Goal: Information Seeking & Learning: Learn about a topic

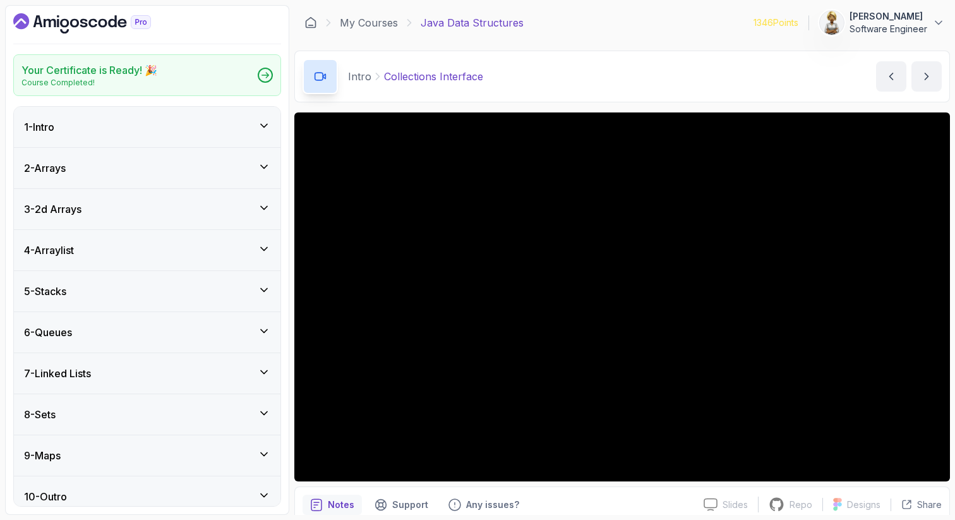
scroll to position [11, 0]
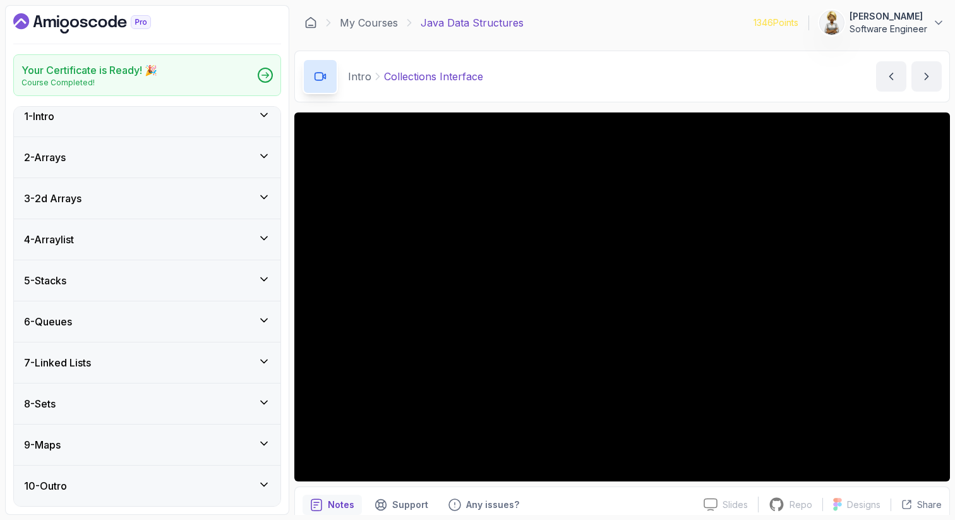
click at [263, 198] on icon at bounding box center [264, 196] width 6 height 3
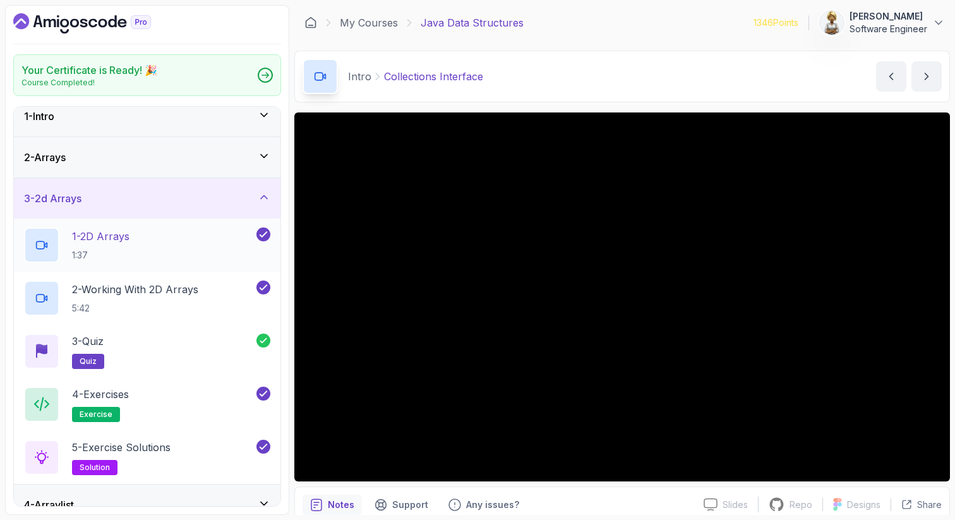
click at [176, 240] on div "1 - 2D Arrays 1:37" at bounding box center [139, 244] width 230 height 35
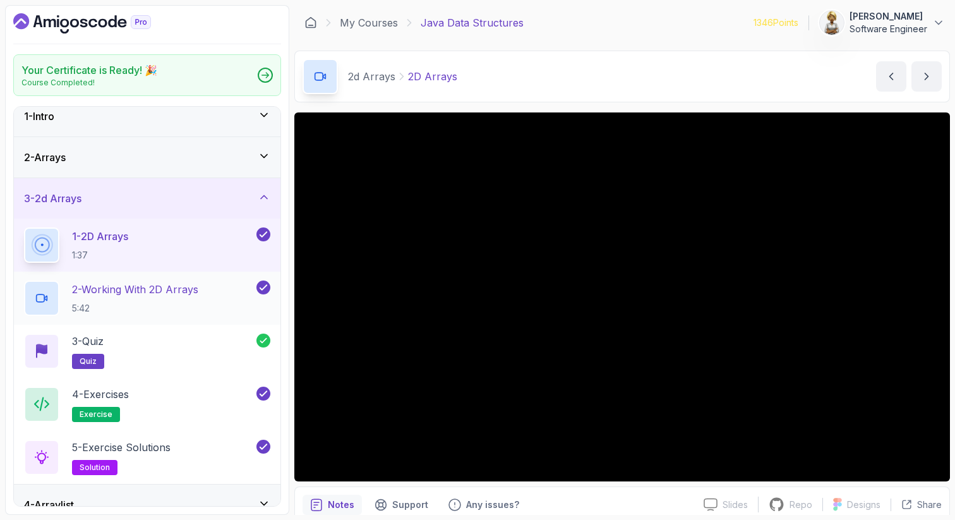
click at [207, 287] on div "2 - Working With 2D Arrays 5:42" at bounding box center [139, 297] width 230 height 35
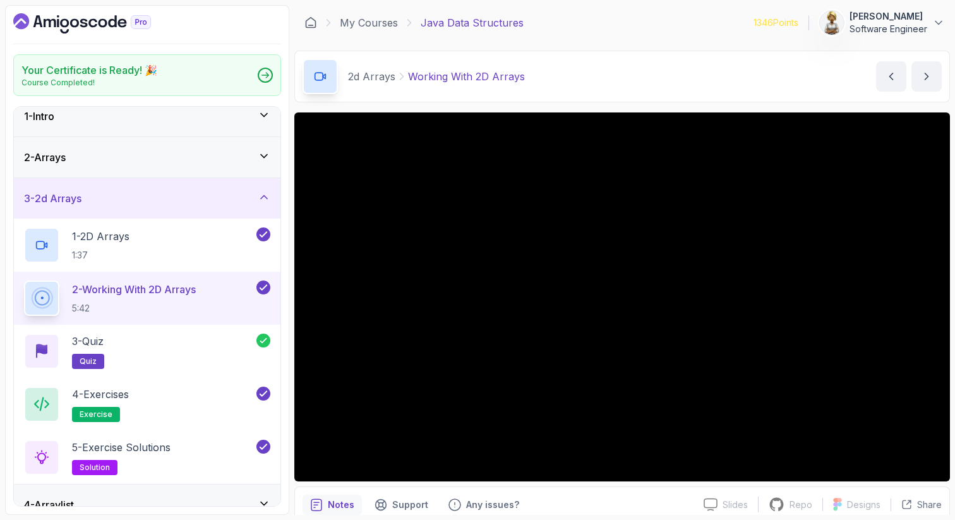
click at [262, 154] on icon at bounding box center [264, 156] width 13 height 13
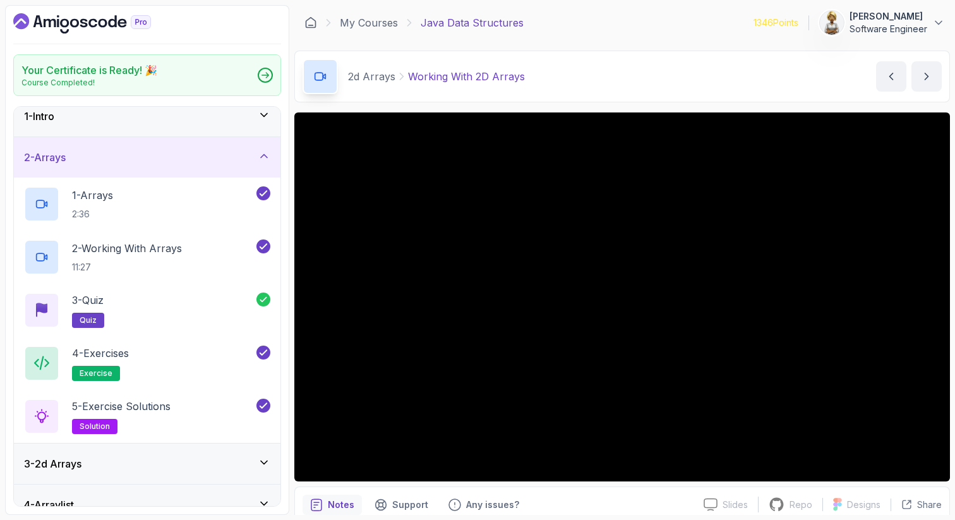
click at [265, 153] on icon at bounding box center [264, 156] width 13 height 13
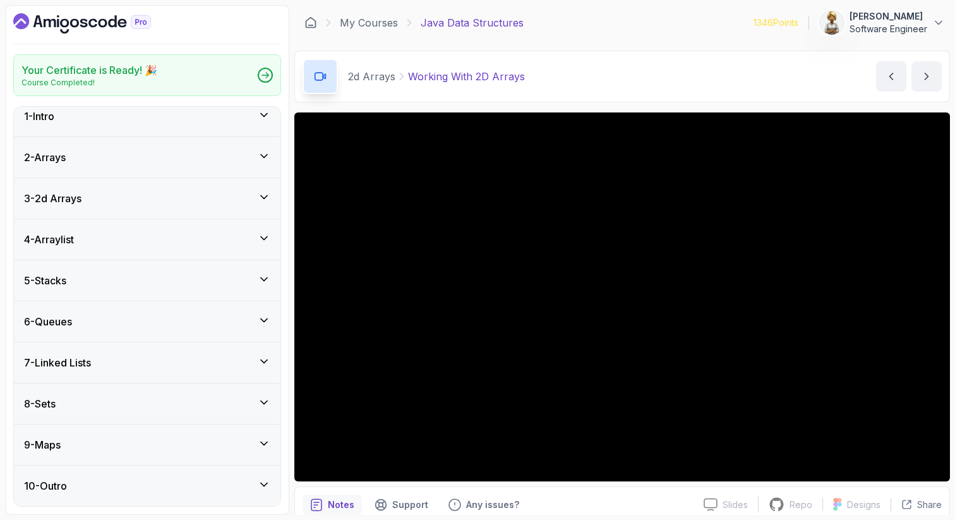
click at [263, 241] on icon at bounding box center [264, 238] width 13 height 13
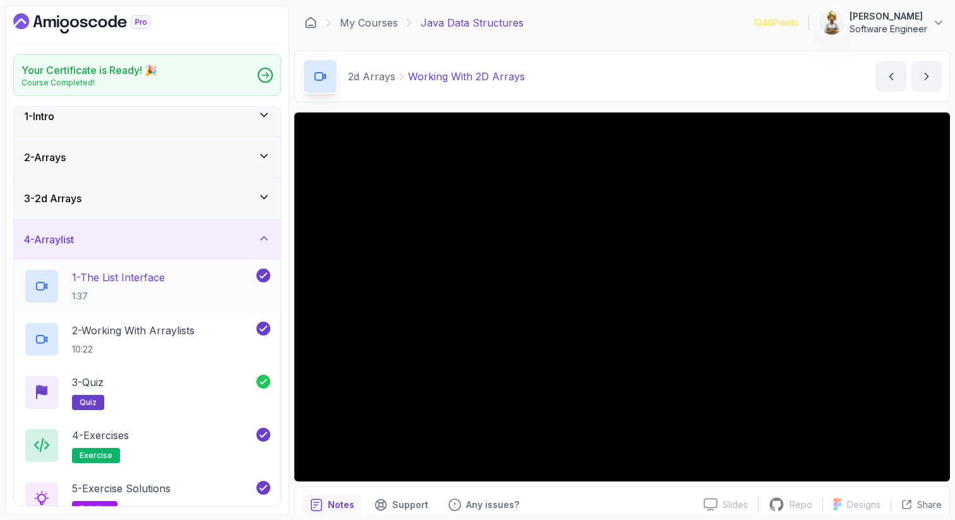
click at [198, 279] on div "1 - The List Interface 1:37" at bounding box center [139, 285] width 230 height 35
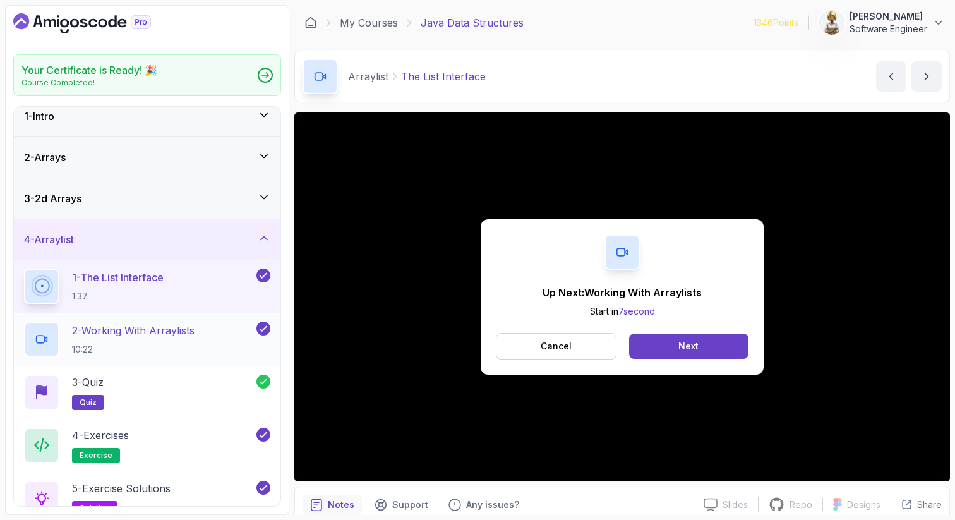
click at [155, 323] on p "2 - Working With Arraylists" at bounding box center [133, 330] width 123 height 15
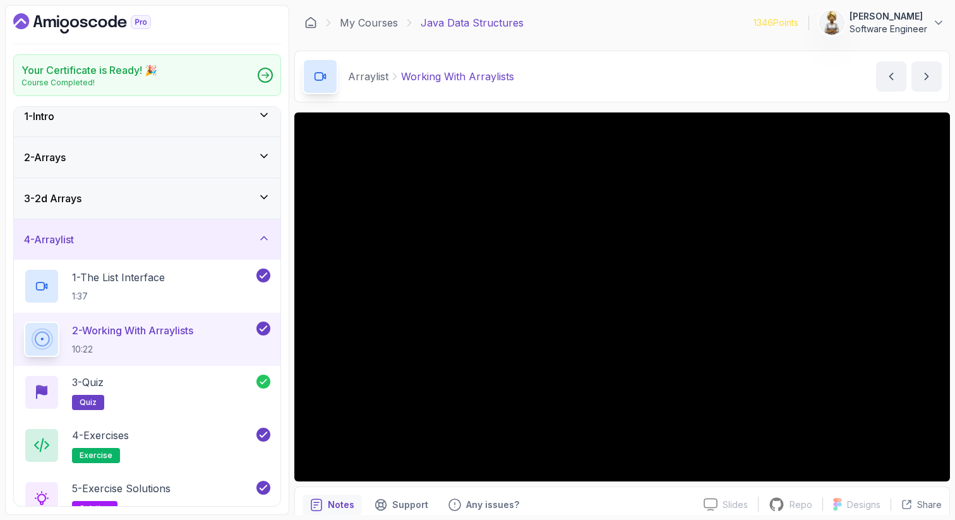
click at [111, 431] on p "4 - Exercises" at bounding box center [100, 435] width 57 height 15
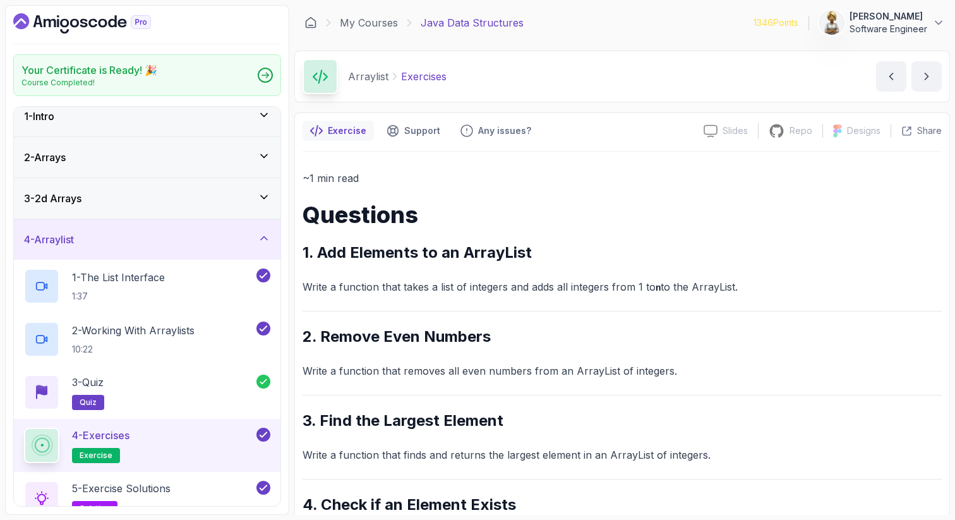
click at [666, 259] on h2 "1. Add Elements to an ArrayList" at bounding box center [622, 253] width 639 height 20
click at [729, 397] on div "~1 min read Questions 1. Add Elements to an ArrayList Write a function that tak…" at bounding box center [622, 400] width 639 height 463
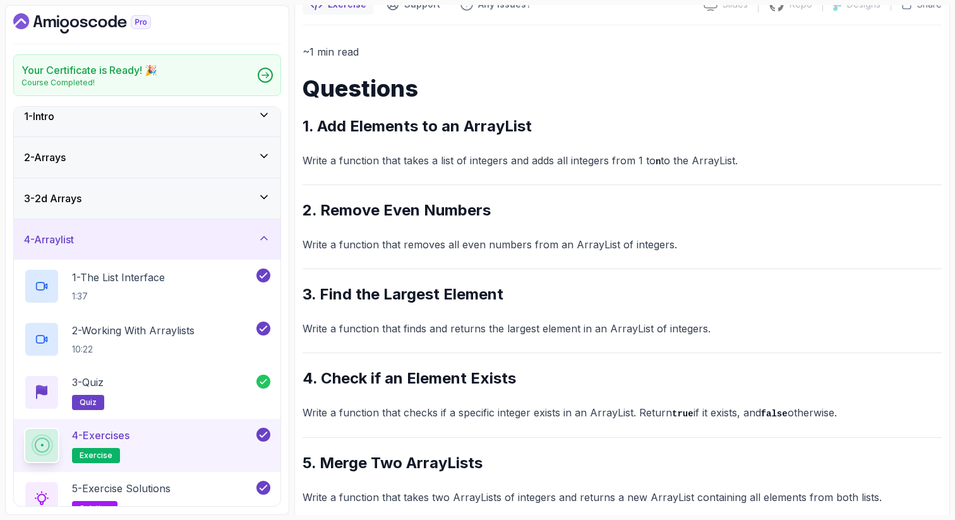
scroll to position [143, 0]
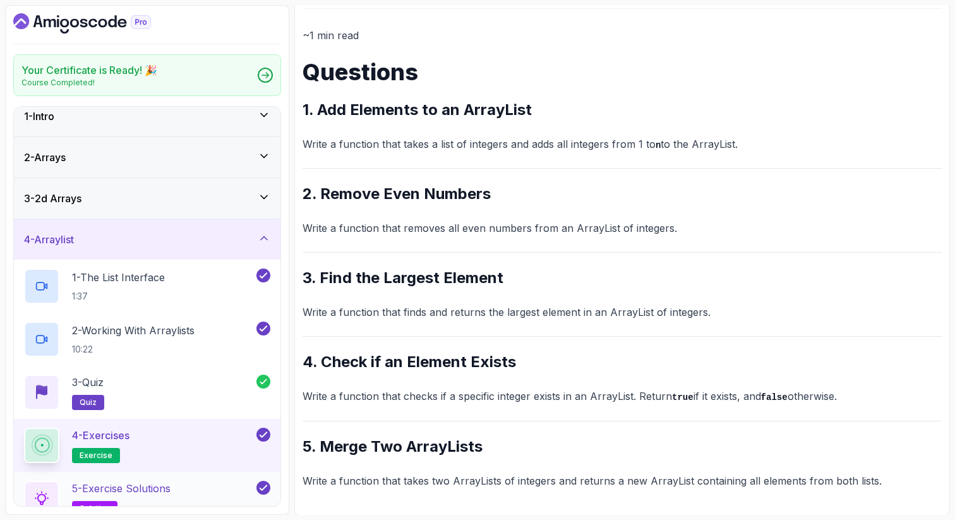
click at [168, 488] on p "5 - Exercise Solutions" at bounding box center [121, 488] width 99 height 15
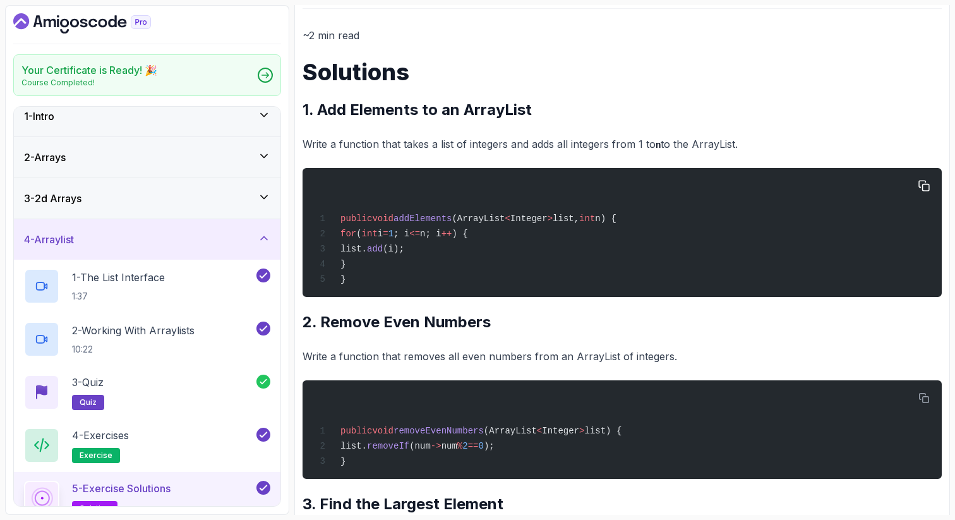
click at [354, 232] on span "for" at bounding box center [348, 234] width 16 height 10
click at [489, 212] on div "public void addElements (ArrayList < Integer > list, int n) { for ( int i = 1 ;…" at bounding box center [622, 233] width 619 height 114
click at [431, 225] on div "public void addElements (ArrayList < Integer > list, int n) { for ( int i = 1 ;…" at bounding box center [622, 233] width 619 height 114
drag, startPoint x: 592, startPoint y: 217, endPoint x: 469, endPoint y: 213, distance: 122.6
click at [469, 214] on span "public void addElements (ArrayList < Integer > list, int n) {" at bounding box center [465, 219] width 301 height 10
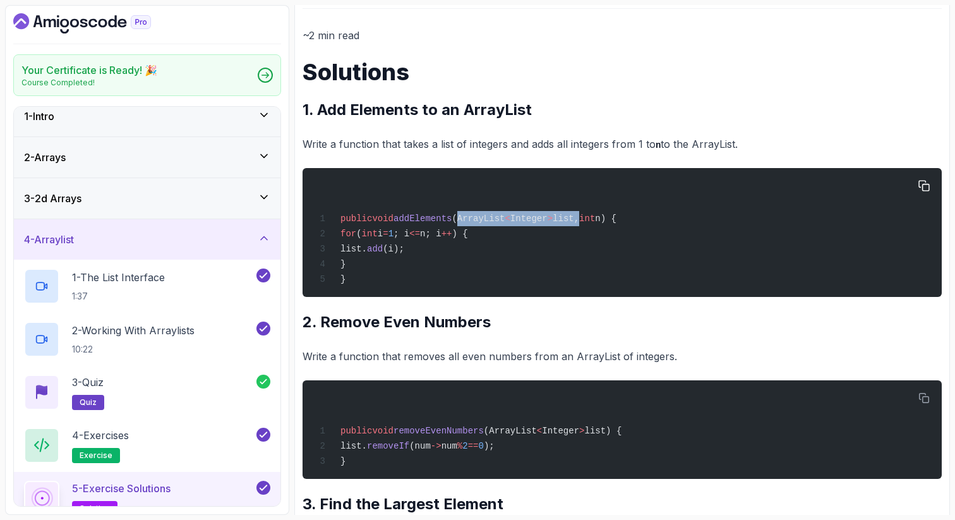
click at [531, 226] on div "public void addElements (ArrayList < Integer > list, int n) { for ( int i = 1 ;…" at bounding box center [622, 233] width 619 height 114
click at [617, 223] on span "n) {" at bounding box center [605, 219] width 21 height 10
click at [505, 219] on span "(ArrayList" at bounding box center [478, 219] width 53 height 10
click at [442, 232] on span "n; i" at bounding box center [430, 234] width 21 height 10
click at [595, 219] on span "int" at bounding box center [587, 219] width 16 height 10
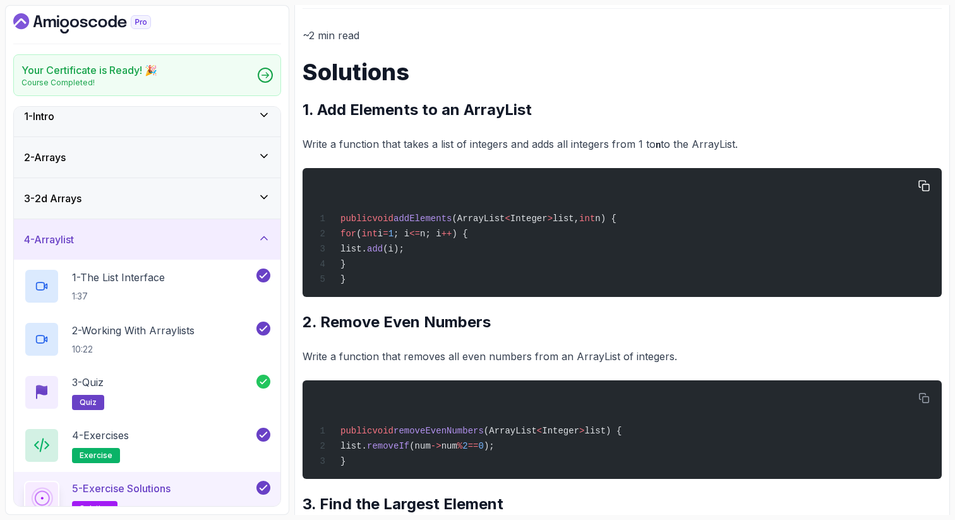
click at [356, 235] on span "for" at bounding box center [348, 234] width 16 height 10
click at [546, 214] on span "Integer" at bounding box center [528, 219] width 37 height 10
click at [474, 226] on div "public void addElements (ArrayList < Integer > list, int n) { for ( int i = 1 ;…" at bounding box center [622, 233] width 619 height 114
click at [383, 275] on div "public void addElements (ArrayList < Integer > list, int n) { for ( int i = 1 ;…" at bounding box center [622, 233] width 619 height 114
click at [382, 220] on span "void" at bounding box center [382, 219] width 21 height 10
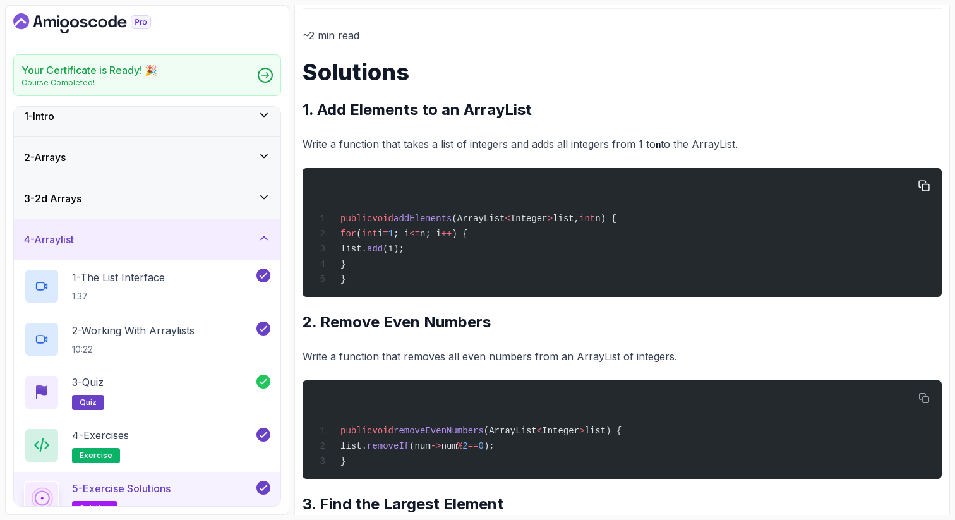
click at [473, 224] on div "public void addElements (ArrayList < Integer > list, int n) { for ( int i = 1 ;…" at bounding box center [622, 233] width 619 height 114
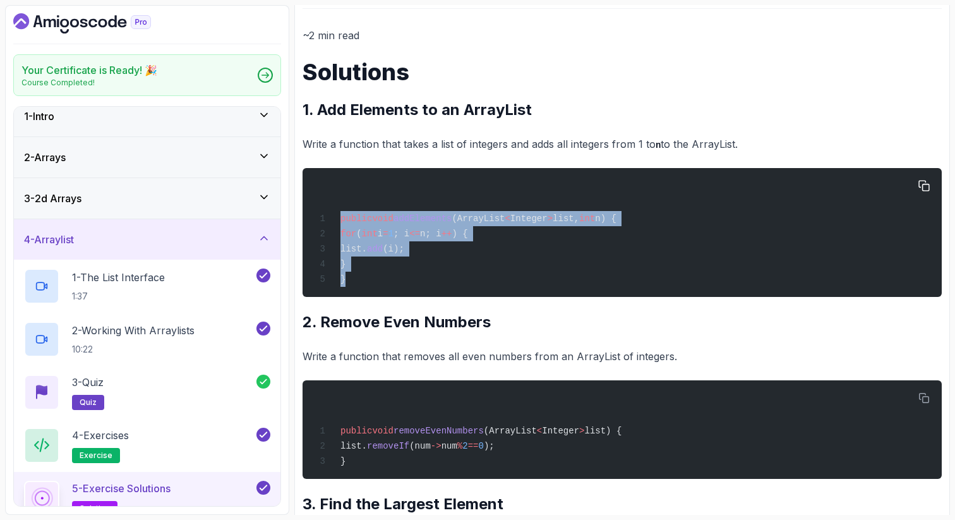
drag, startPoint x: 340, startPoint y: 218, endPoint x: 347, endPoint y: 287, distance: 69.8
click at [347, 289] on div "public void addElements (ArrayList < Integer > list, int n) { for ( int i = 1 ;…" at bounding box center [622, 233] width 619 height 114
copy code "public void addElements (ArrayList < Integer > list, int n) { for ( int i = 1 ;…"
click at [193, 434] on div "4 - Exercises exercise" at bounding box center [139, 445] width 230 height 35
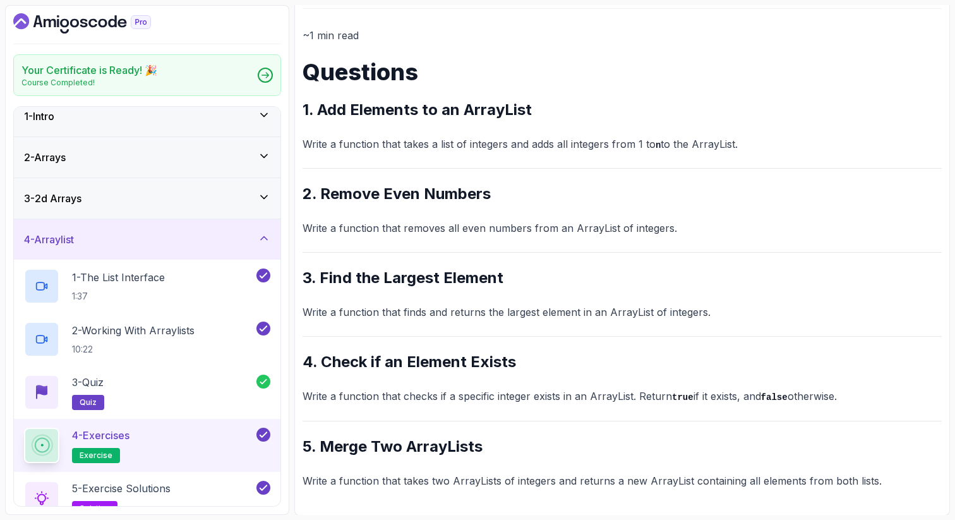
click at [202, 436] on div "4 - Exercises exercise" at bounding box center [139, 445] width 230 height 35
click at [188, 493] on div "5 - Exercise Solutions solution" at bounding box center [139, 498] width 230 height 35
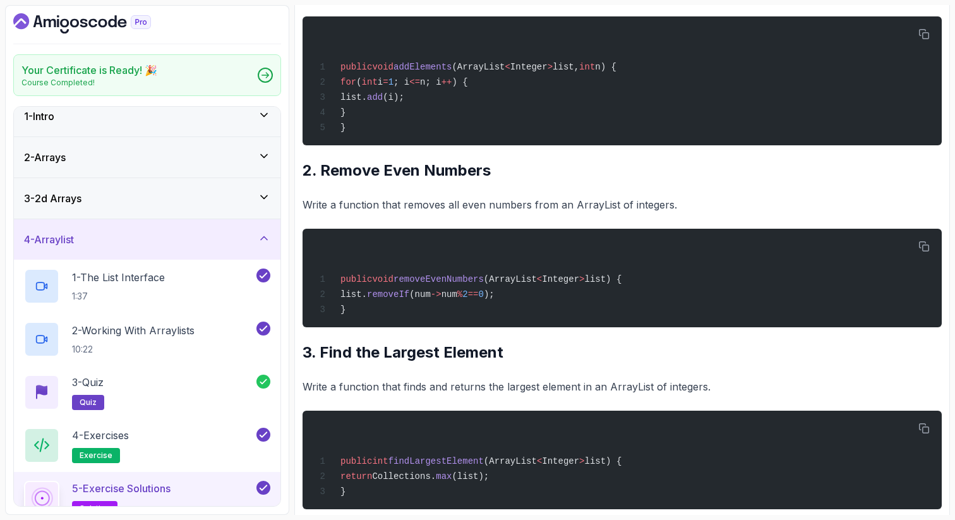
scroll to position [320, 0]
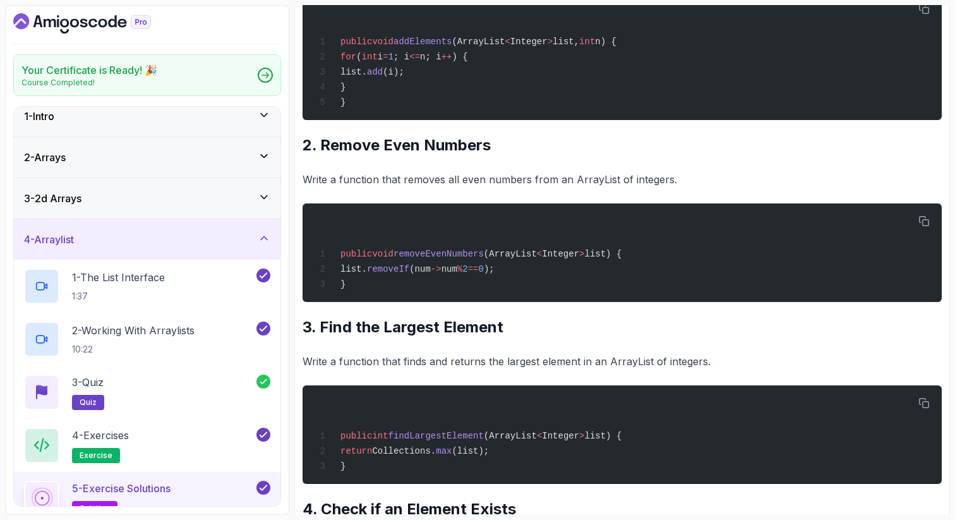
click at [492, 349] on div "~2 min read Solutions 1. Add Elements to an ArrayList Write a function that tak…" at bounding box center [622, 364] width 639 height 1029
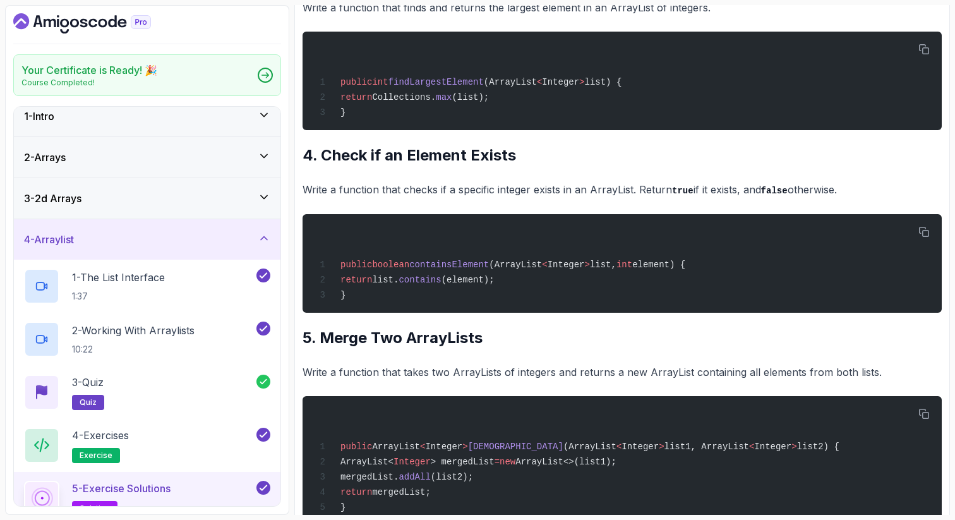
scroll to position [648, 0]
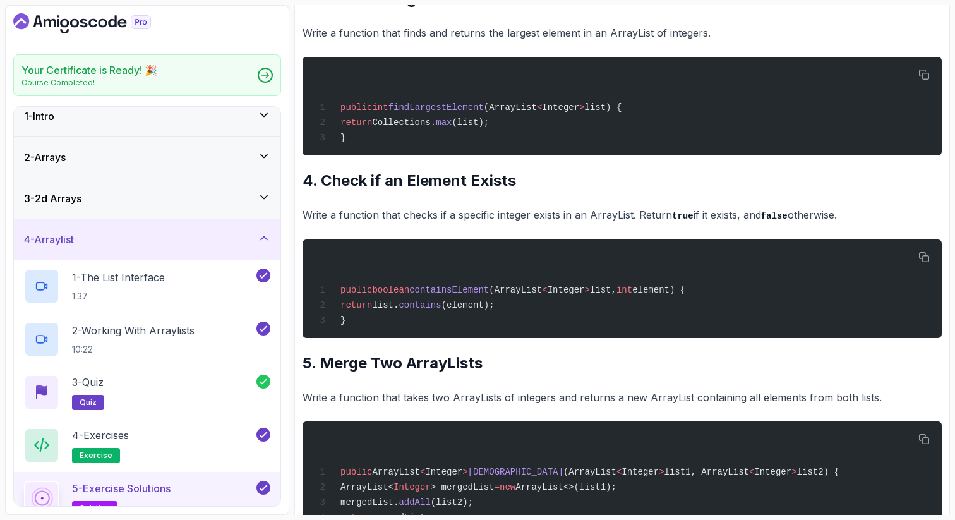
click at [424, 423] on div "~2 min read Solutions 1. Add Elements to an ArrayList Write a function that tak…" at bounding box center [622, 35] width 639 height 1029
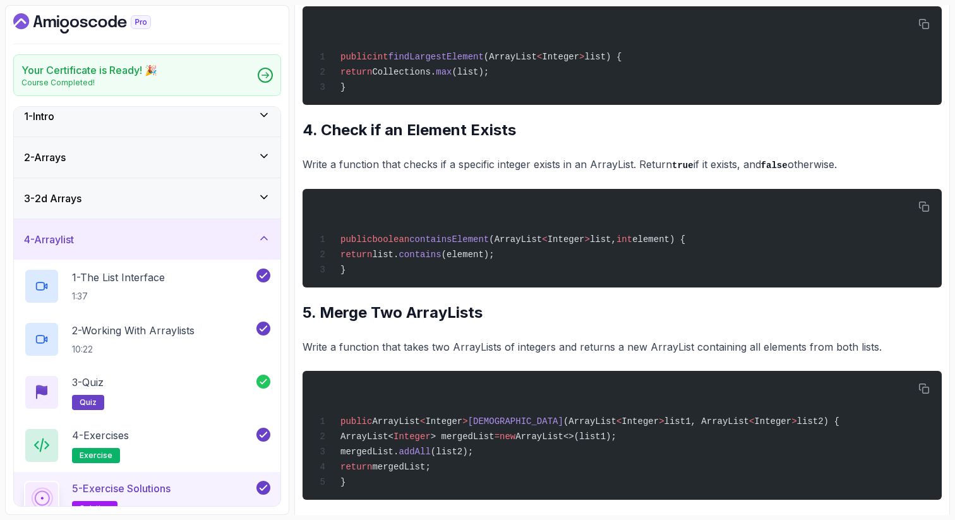
scroll to position [721, 0]
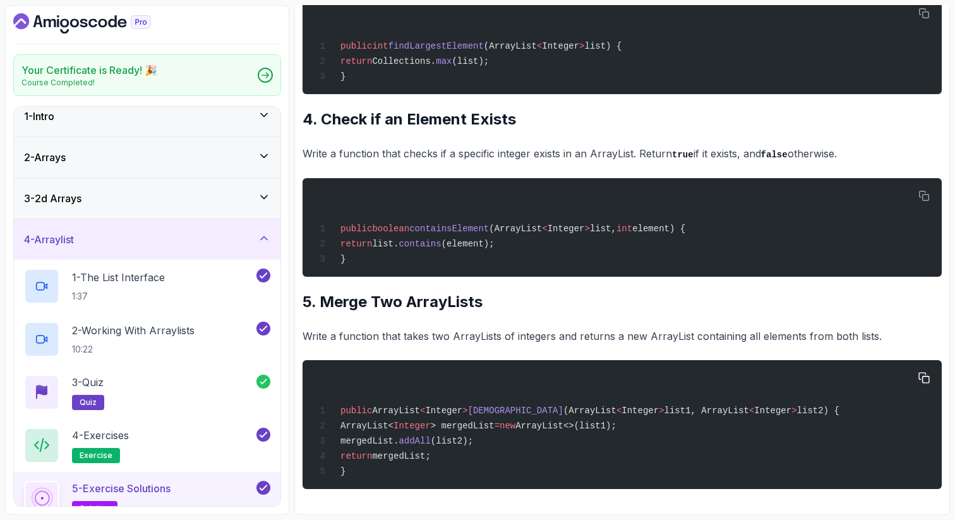
click at [501, 407] on span "[DEMOGRAPHIC_DATA]" at bounding box center [515, 411] width 95 height 10
drag, startPoint x: 361, startPoint y: 422, endPoint x: 519, endPoint y: 416, distance: 158.1
click at [519, 417] on div "public ArrayList < Integer > mergeLists (ArrayList < Integer > list1, ArrayList…" at bounding box center [622, 425] width 619 height 114
drag, startPoint x: 658, startPoint y: 426, endPoint x: 355, endPoint y: 421, distance: 302.6
click at [357, 422] on div "public ArrayList < Integer > mergeLists (ArrayList < Integer > list1, ArrayList…" at bounding box center [622, 425] width 619 height 114
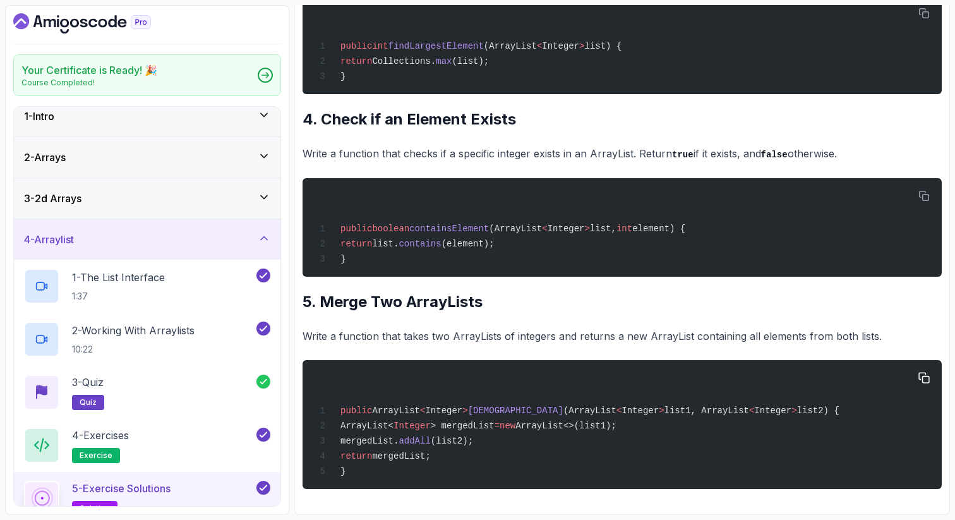
copy span "ArrayList< Integer > mergedList = new ArrayList<>(list1);"
click at [452, 232] on div "public boolean containsElement (ArrayList < Integer > list, int element) { retu…" at bounding box center [622, 227] width 619 height 83
